Goal: Task Accomplishment & Management: Manage account settings

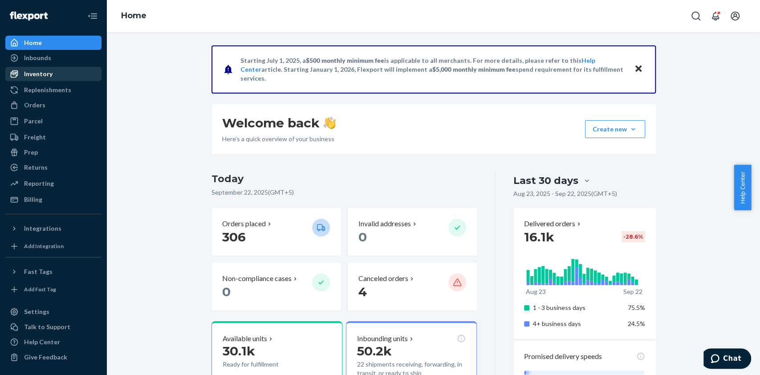
click at [62, 78] on div "Inventory" at bounding box center [53, 74] width 94 height 12
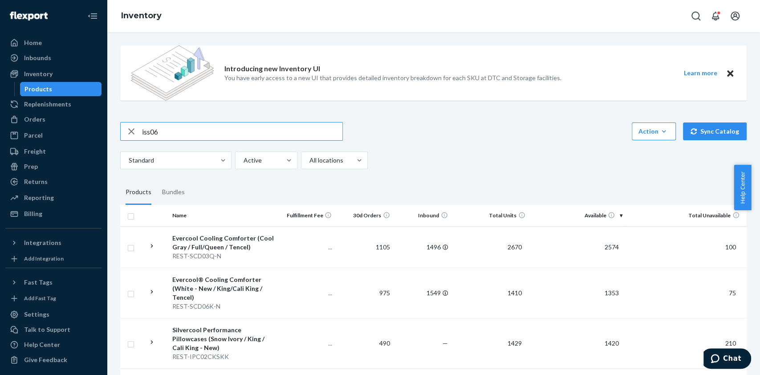
type input "iss06"
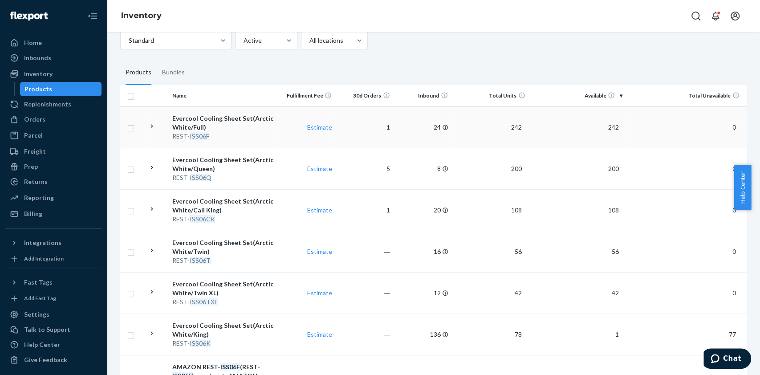
scroll to position [121, 0]
click at [210, 205] on div "Evercool Cooling Sheet Set(Arctic White/Cali King)" at bounding box center [222, 204] width 101 height 18
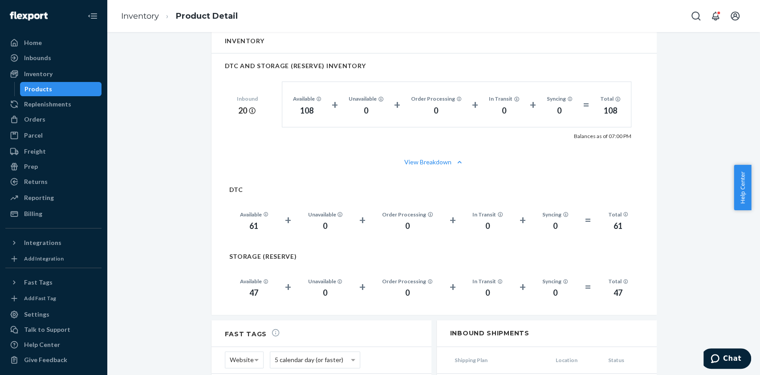
scroll to position [618, 0]
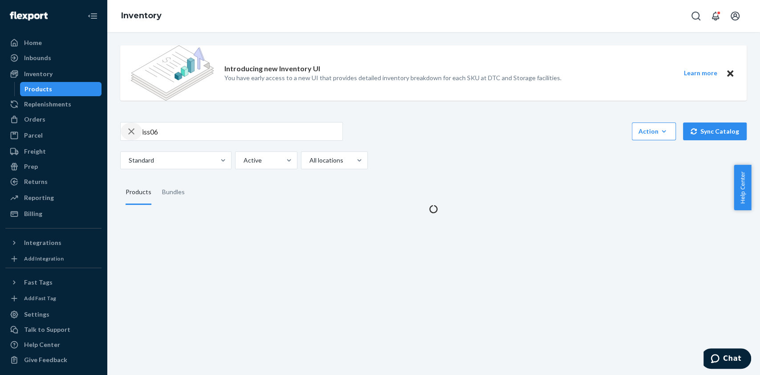
click at [130, 130] on icon "button" at bounding box center [131, 131] width 6 height 6
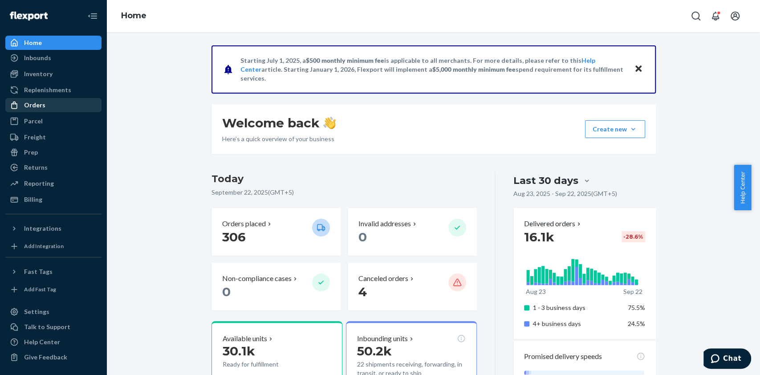
click at [42, 106] on div "Orders" at bounding box center [34, 105] width 21 height 9
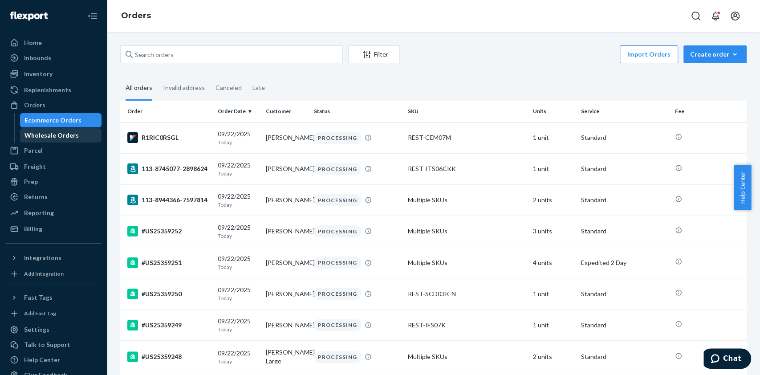
click at [49, 136] on div "Wholesale Orders" at bounding box center [51, 135] width 54 height 9
